Goal: Book appointment/travel/reservation

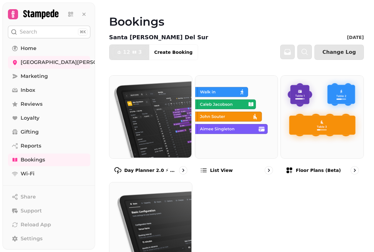
click at [85, 9] on button at bounding box center [84, 14] width 13 height 13
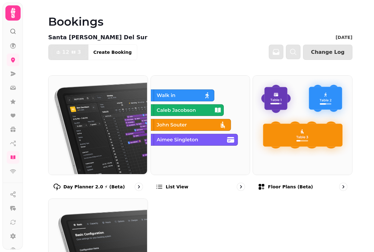
click at [219, 164] on img at bounding box center [199, 124] width 99 height 99
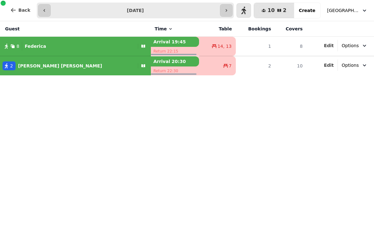
click at [280, 7] on button "10 2 Covers" at bounding box center [274, 10] width 40 height 15
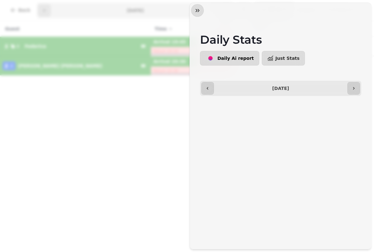
click at [195, 6] on button "button" at bounding box center [197, 10] width 13 height 13
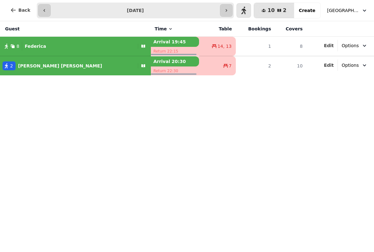
click at [312, 8] on span "Create" at bounding box center [307, 10] width 16 height 4
select select "****"
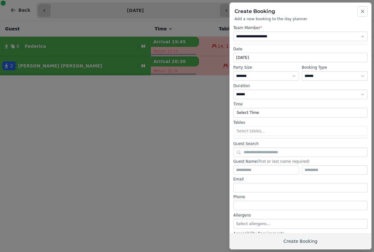
click at [365, 10] on icon "button" at bounding box center [362, 11] width 5 height 5
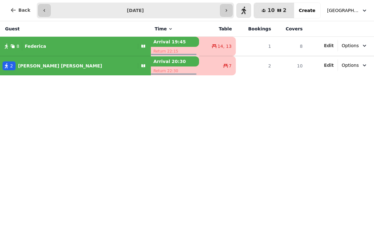
click at [349, 10] on span "[GEOGRAPHIC_DATA][PERSON_NAME]" at bounding box center [343, 10] width 32 height 6
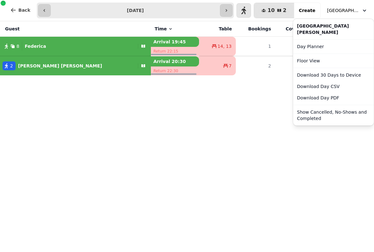
click at [324, 55] on link "Floor View" at bounding box center [334, 60] width 78 height 11
